Goal: Information Seeking & Learning: Learn about a topic

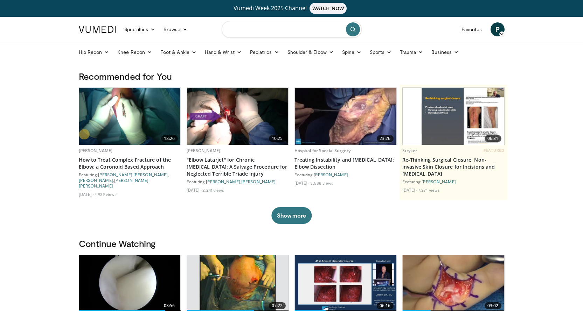
click at [261, 30] on input "Search topics, interventions" at bounding box center [292, 29] width 140 height 17
type input "**********"
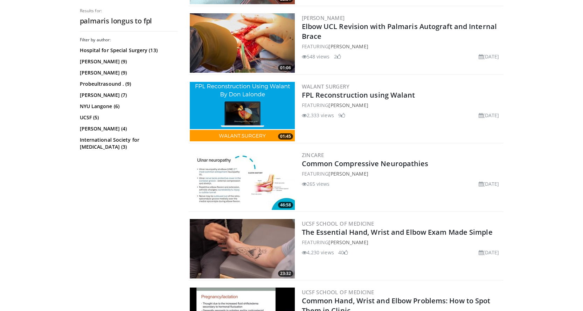
scroll to position [976, 0]
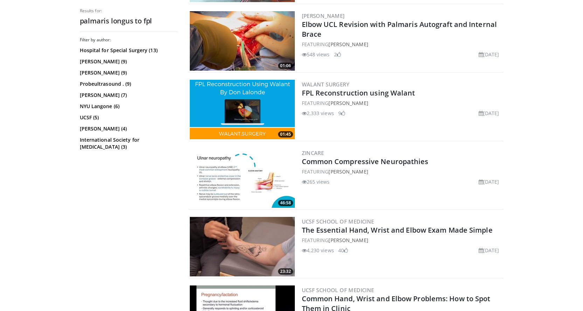
click at [237, 100] on img at bounding box center [242, 109] width 105 height 59
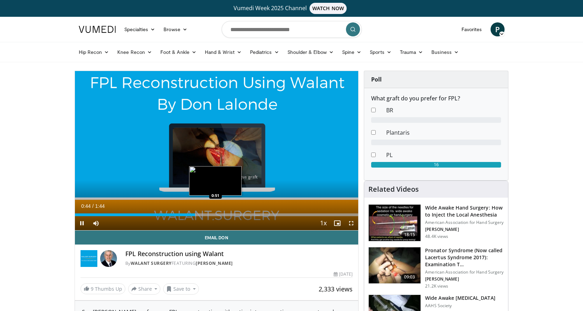
click at [214, 214] on div "Progress Bar" at bounding box center [231, 214] width 253 height 3
click at [211, 214] on div "0:50" at bounding box center [143, 214] width 137 height 3
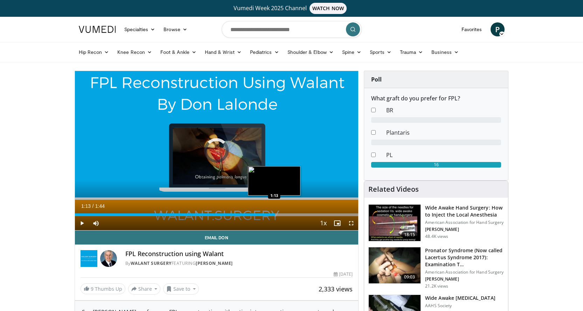
click at [275, 214] on div "1:24" at bounding box center [175, 214] width 200 height 3
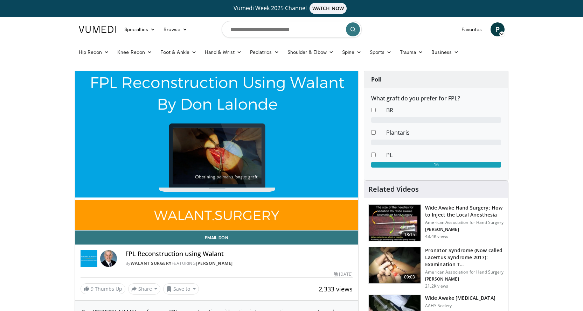
click at [274, 213] on div "10 seconds Tap to unmute" at bounding box center [216, 150] width 283 height 159
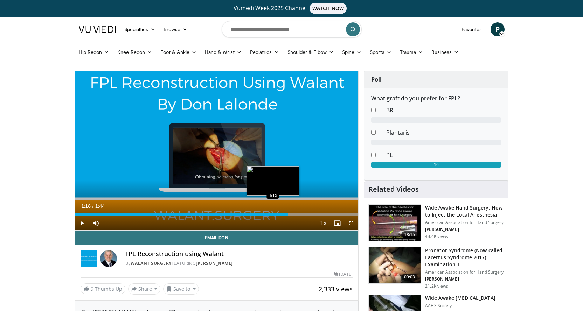
click at [273, 213] on div "1:18" at bounding box center [181, 214] width 213 height 3
click at [82, 225] on span "Video Player" at bounding box center [82, 223] width 14 height 14
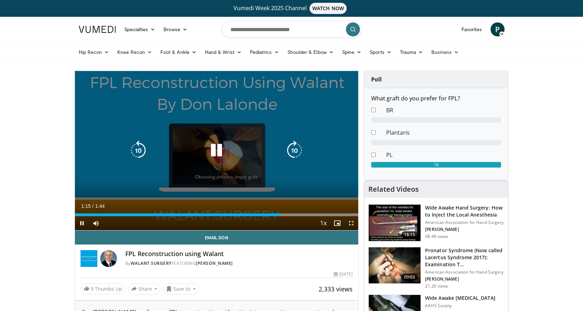
click at [110, 191] on div "10 seconds Tap to unmute" at bounding box center [216, 150] width 283 height 159
click at [219, 150] on icon "Video Player" at bounding box center [216, 151] width 20 height 20
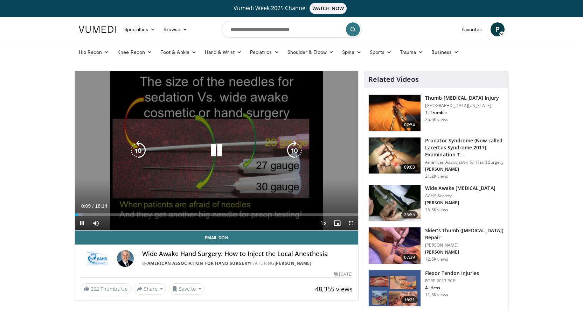
click at [214, 151] on icon "Video Player" at bounding box center [216, 151] width 20 height 20
